Goal: Task Accomplishment & Management: Use online tool/utility

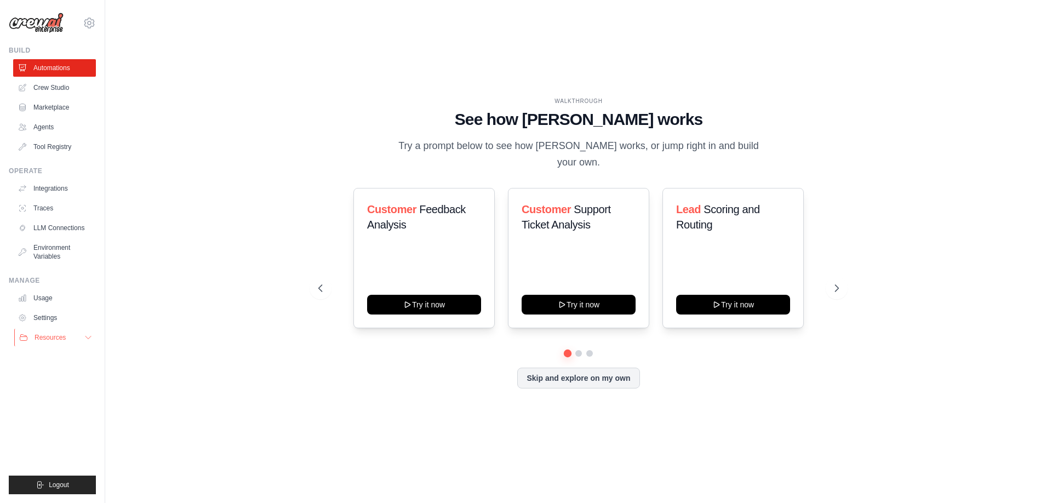
click at [67, 337] on button "Resources" at bounding box center [55, 338] width 83 height 18
click at [41, 298] on link "Usage" at bounding box center [55, 298] width 83 height 18
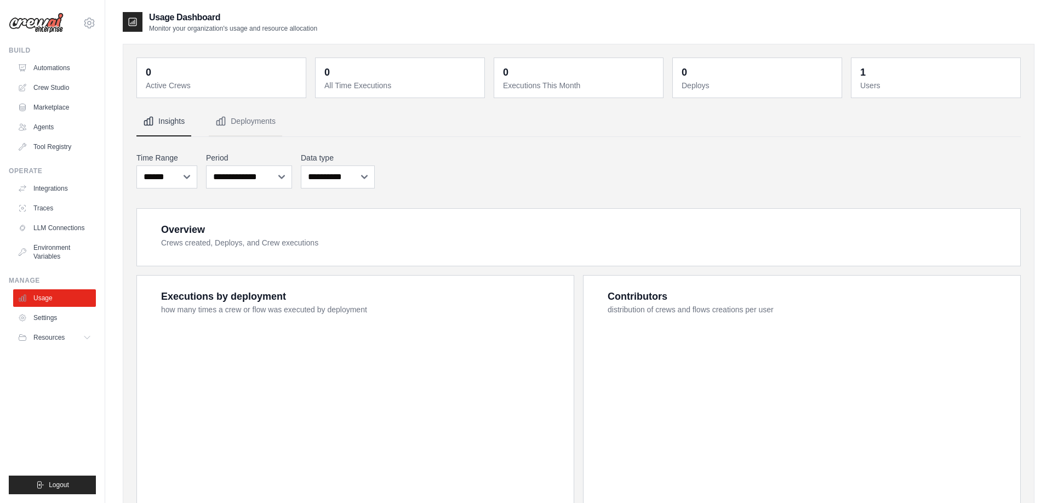
click at [41, 298] on link "Usage" at bounding box center [54, 298] width 83 height 18
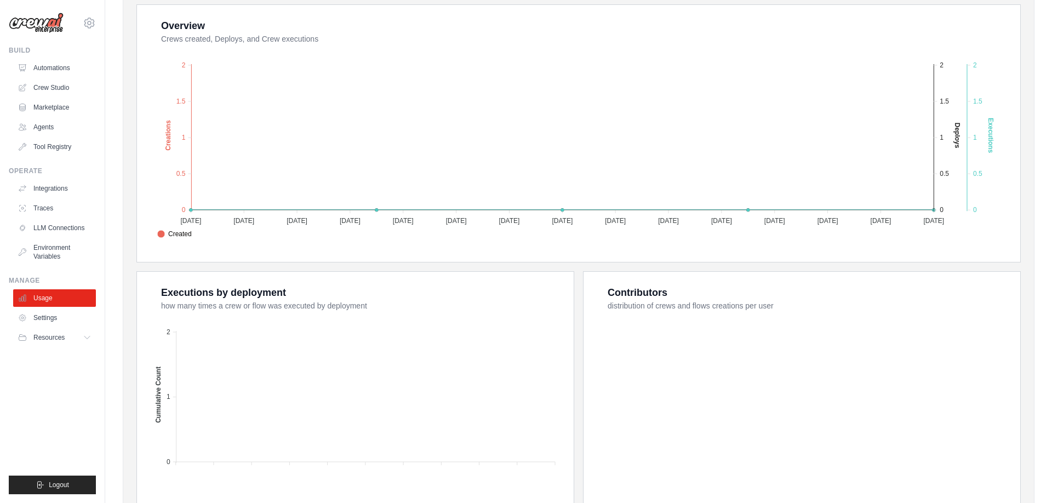
scroll to position [291, 0]
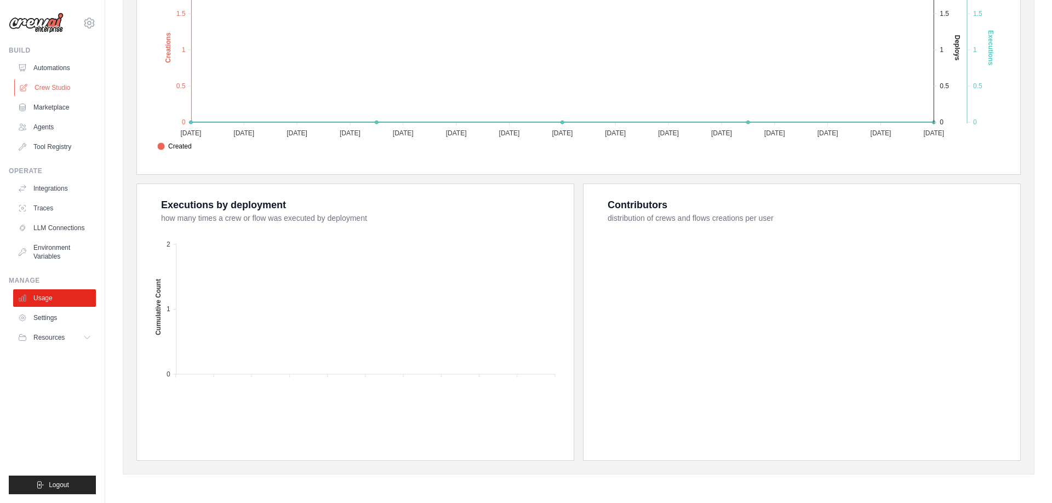
click at [49, 81] on link "Crew Studio" at bounding box center [55, 88] width 83 height 18
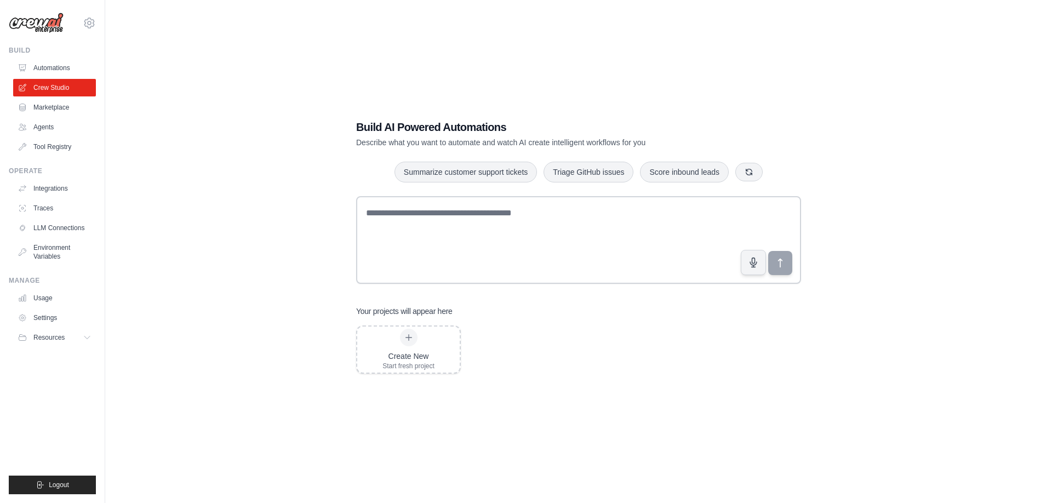
scroll to position [22, 0]
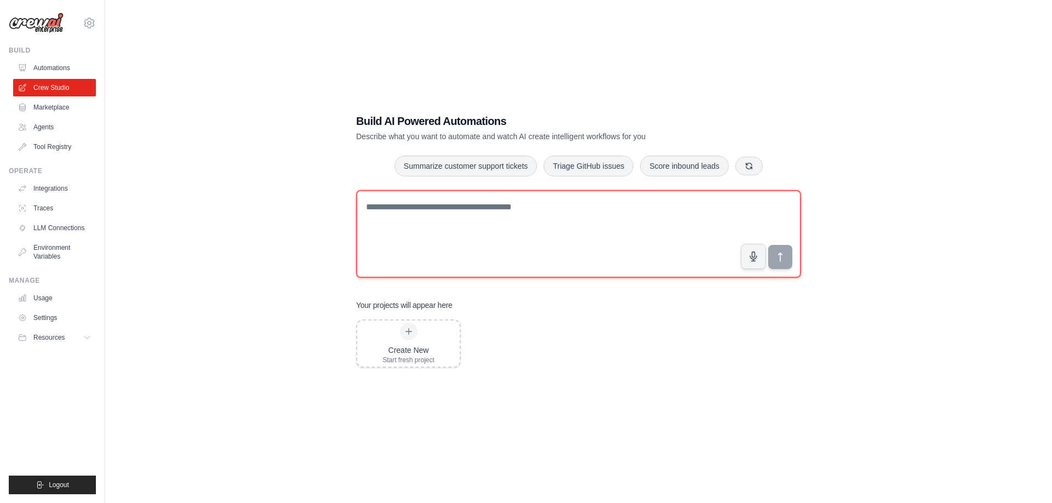
click at [506, 240] on textarea at bounding box center [578, 234] width 445 height 88
type textarea "*******"
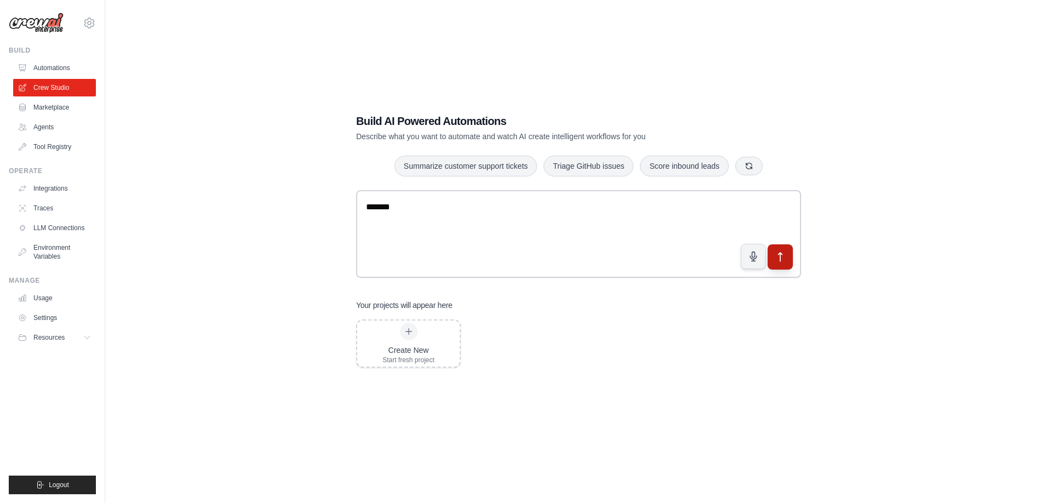
click at [785, 249] on button "submit" at bounding box center [779, 256] width 25 height 25
click at [56, 316] on link "Settings" at bounding box center [55, 318] width 83 height 18
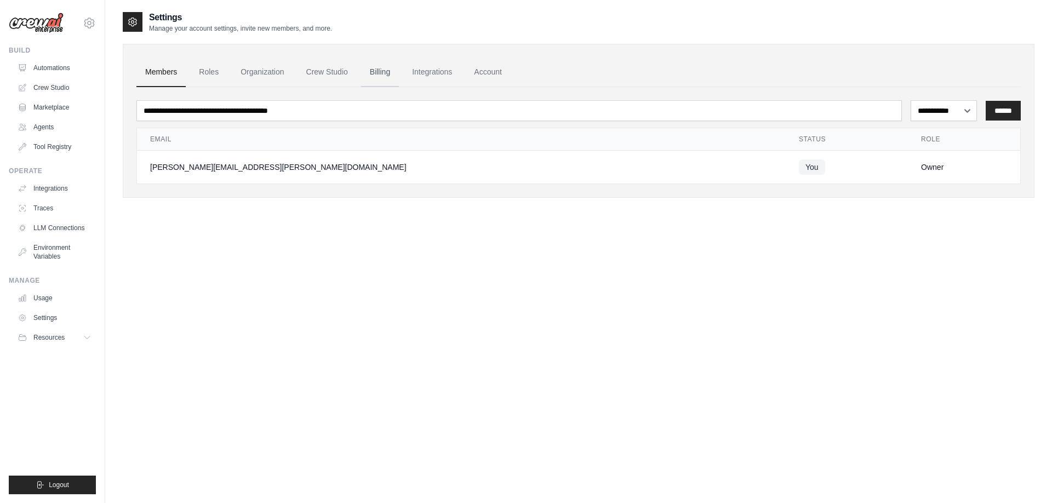
click at [383, 73] on link "Billing" at bounding box center [380, 73] width 38 height 30
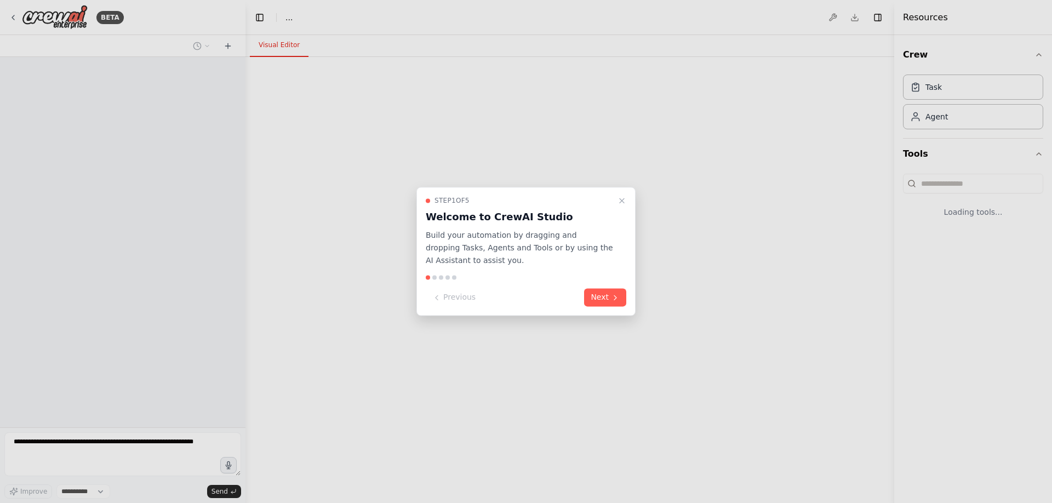
select select "****"
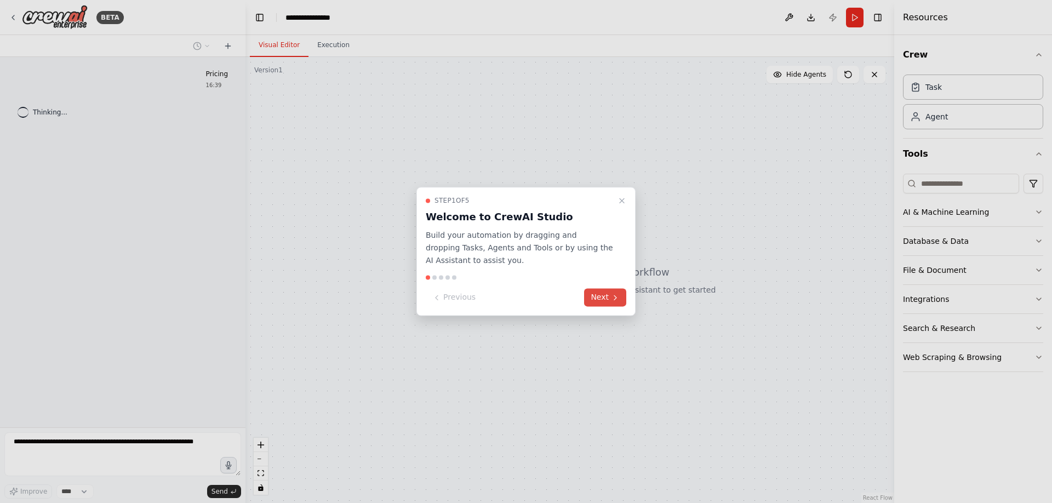
click at [605, 289] on button "Next" at bounding box center [605, 298] width 42 height 18
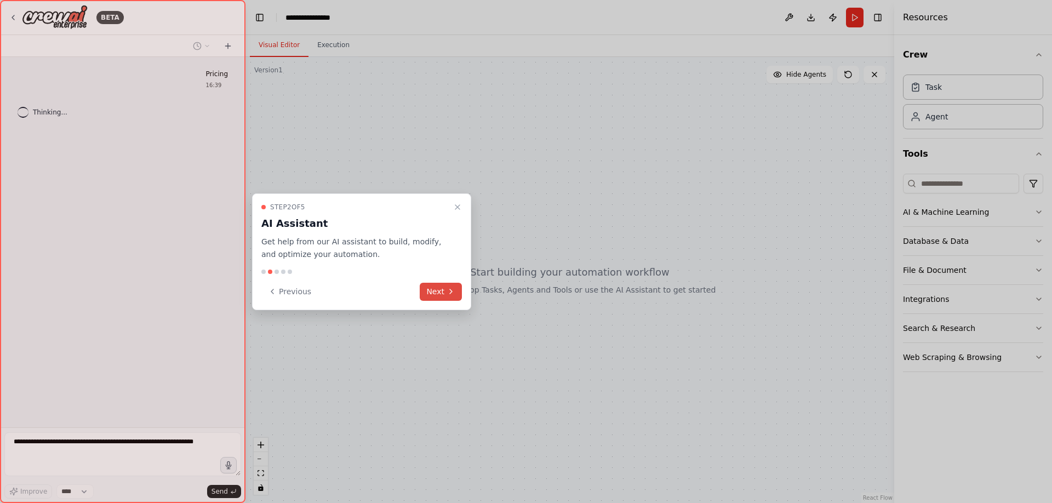
click at [443, 289] on button "Next" at bounding box center [441, 292] width 42 height 18
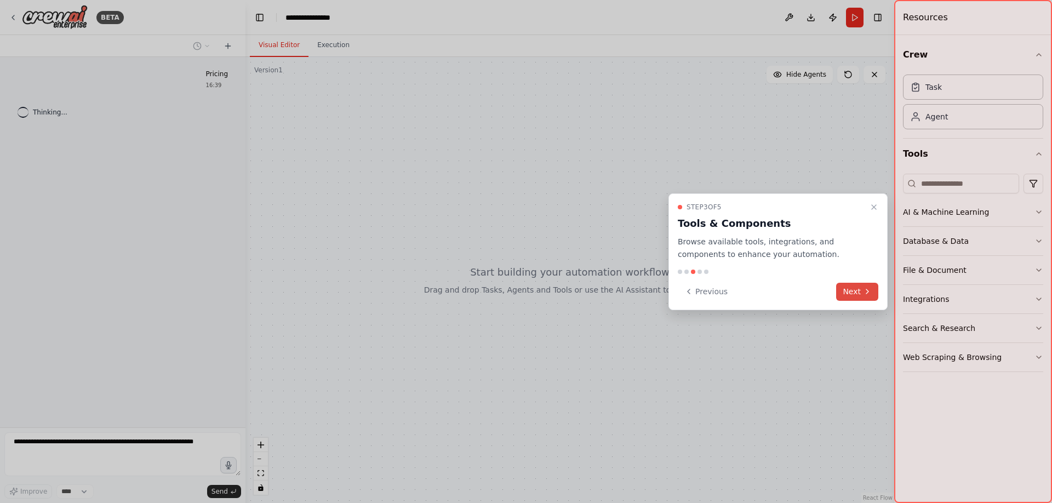
click at [840, 293] on button "Next" at bounding box center [857, 292] width 42 height 18
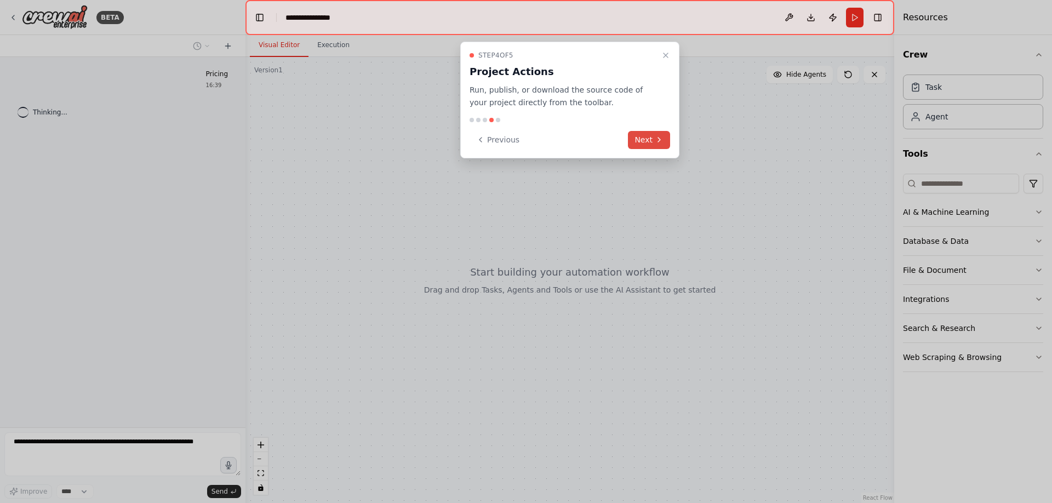
click at [640, 137] on button "Next" at bounding box center [649, 140] width 42 height 18
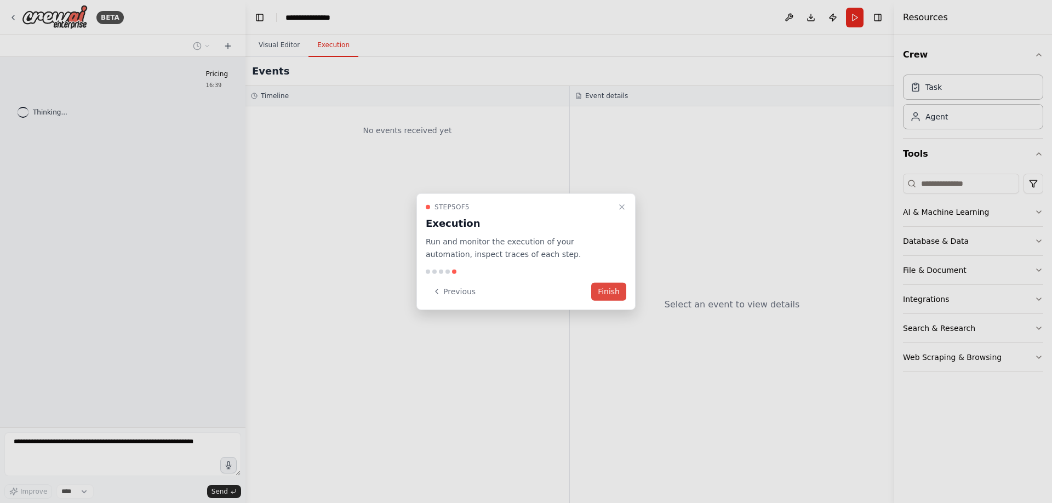
click at [610, 293] on button "Finish" at bounding box center [608, 291] width 35 height 18
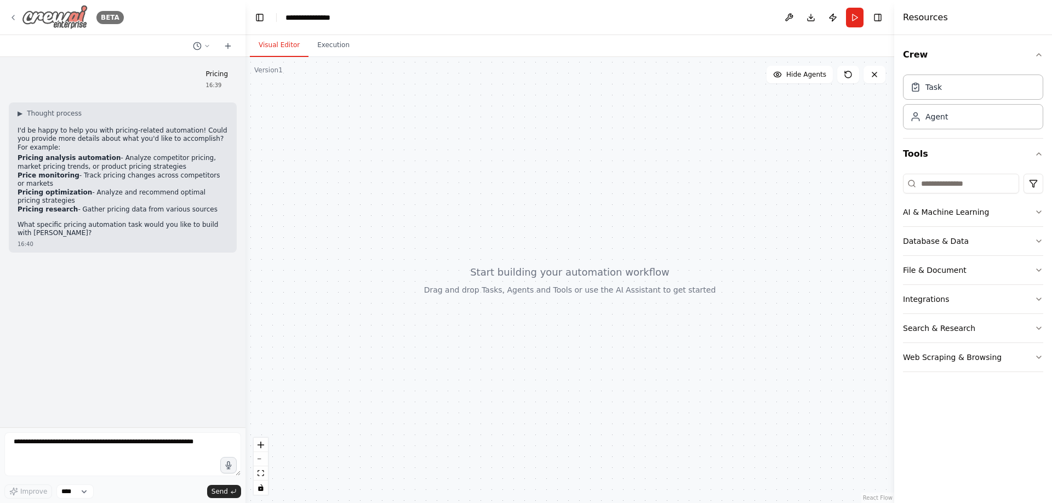
click at [61, 18] on img at bounding box center [55, 17] width 66 height 25
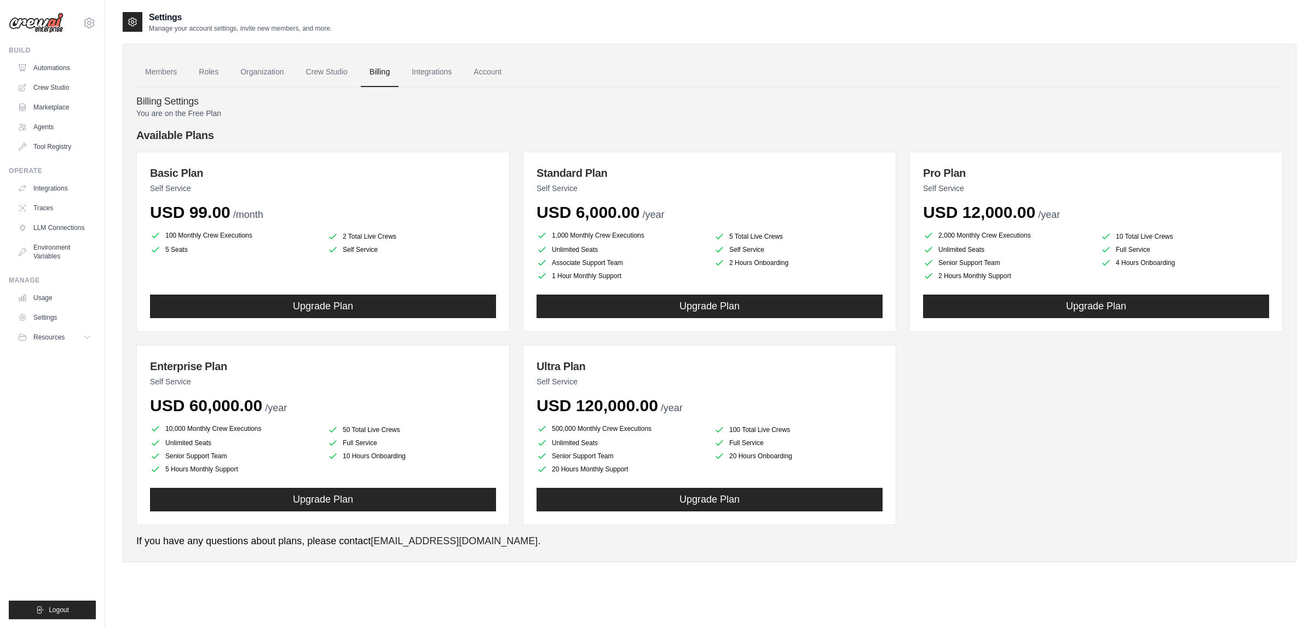
click at [989, 455] on div "Basic Plan Self Service USD 99.00 /month 100 Monthly Crew Executions 2 Total Li…" at bounding box center [709, 339] width 1147 height 374
